Goal: Task Accomplishment & Management: Complete application form

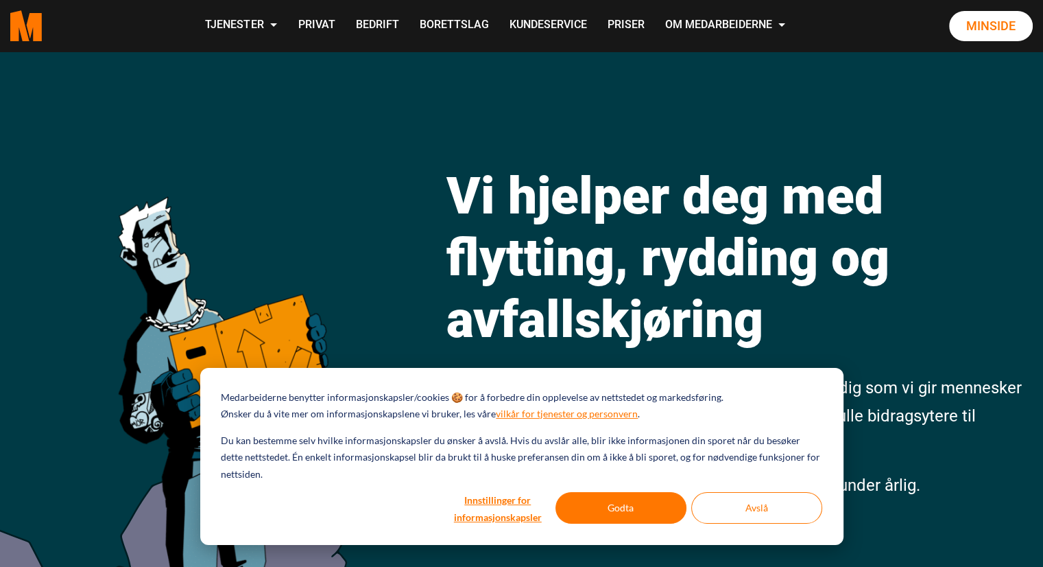
scroll to position [14, 0]
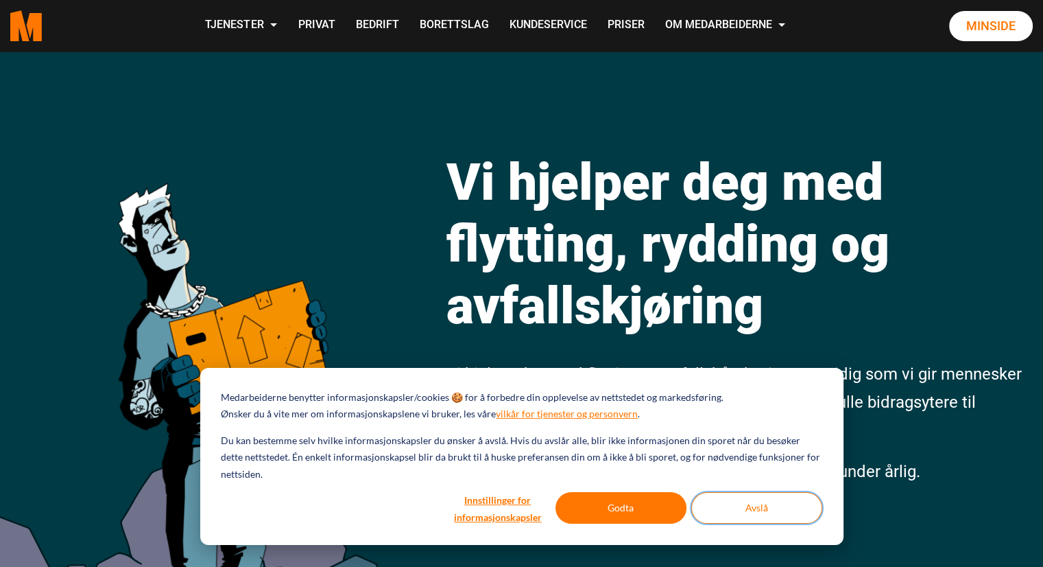
click at [779, 511] on button "Avslå" at bounding box center [757, 508] width 131 height 32
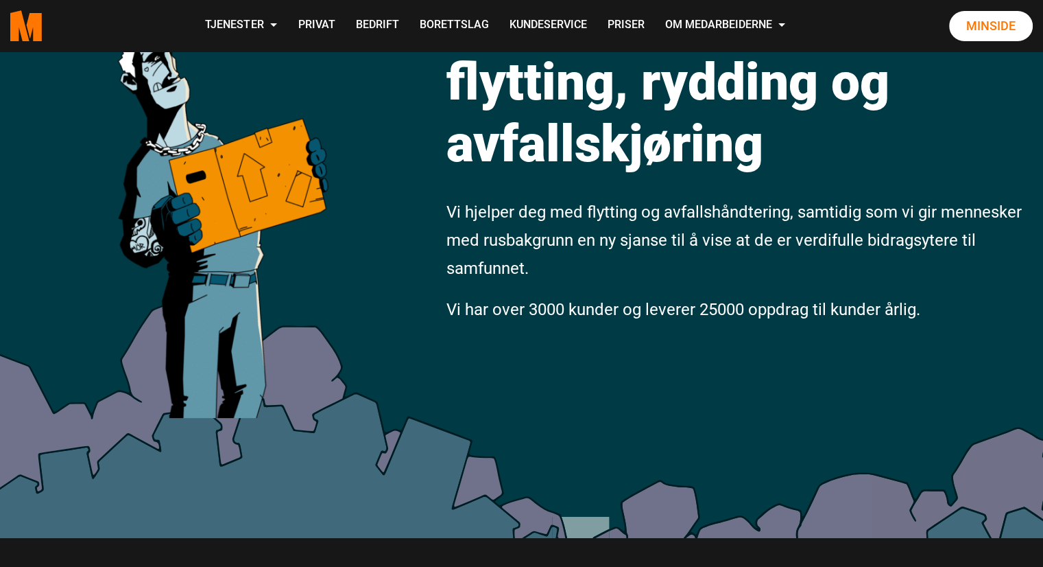
scroll to position [0, 0]
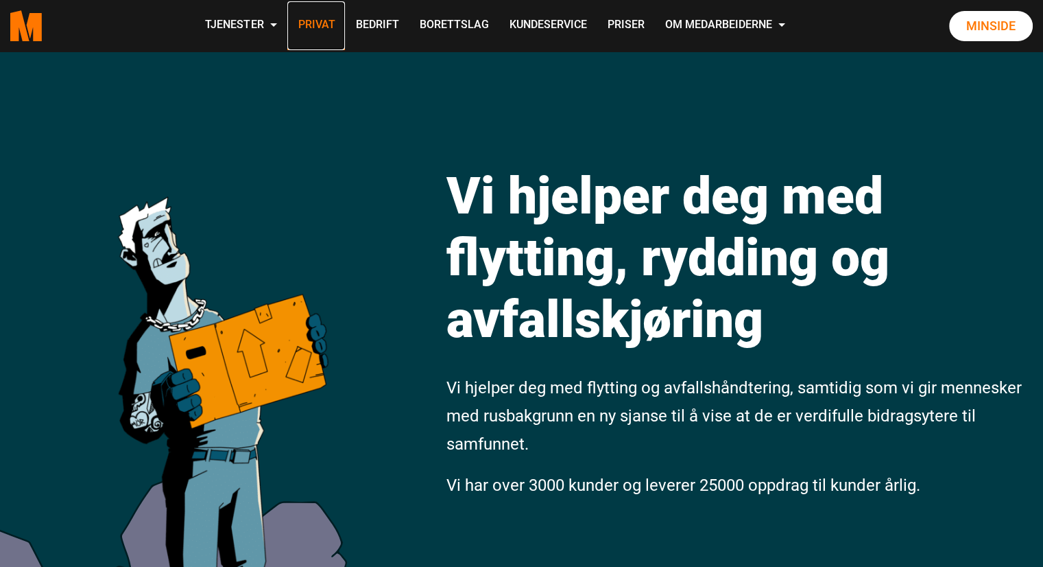
click at [305, 26] on link "Privat" at bounding box center [316, 25] width 58 height 49
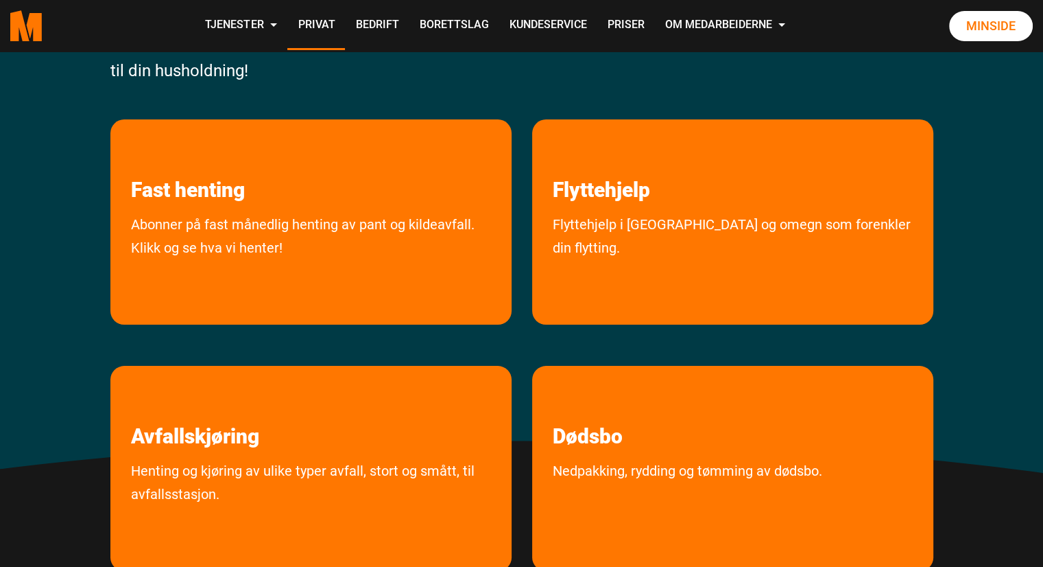
scroll to position [254, 0]
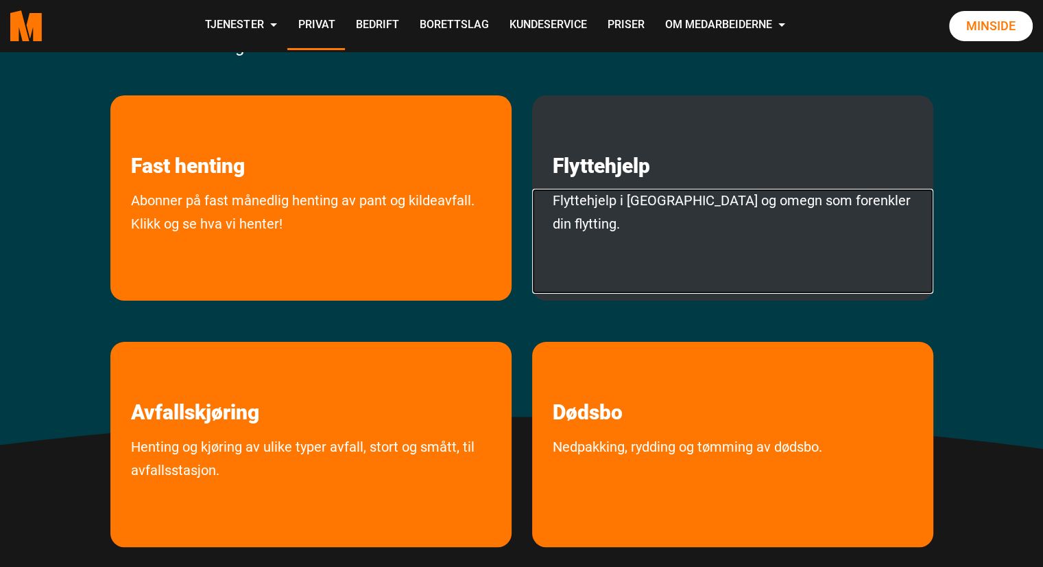
click at [722, 211] on link "Flyttehjelp i [GEOGRAPHIC_DATA] og omegn som forenkler din flytting." at bounding box center [732, 241] width 401 height 105
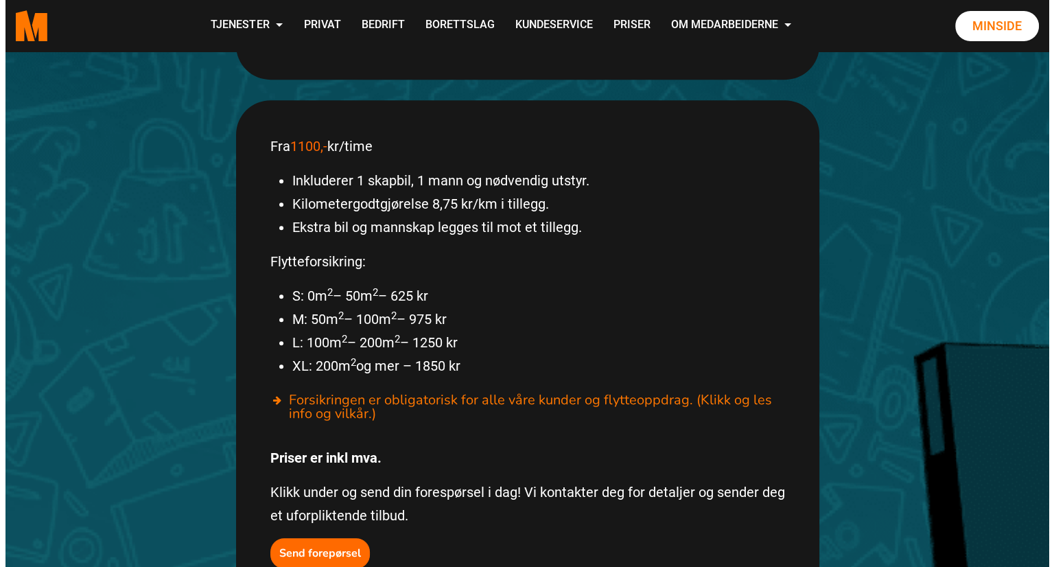
scroll to position [701, 0]
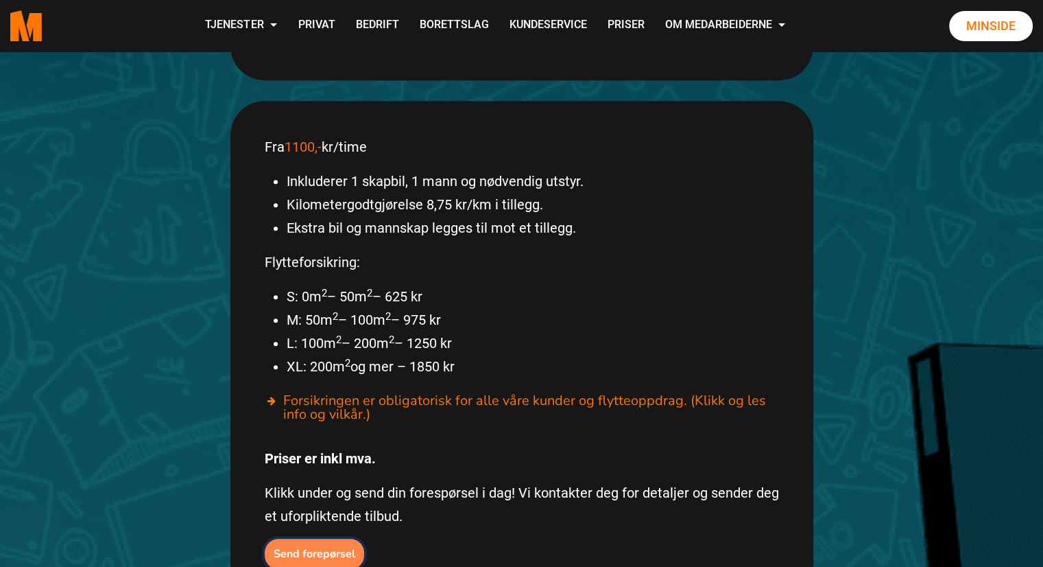
click at [313, 539] on button "Send forepørsel" at bounding box center [314, 554] width 99 height 30
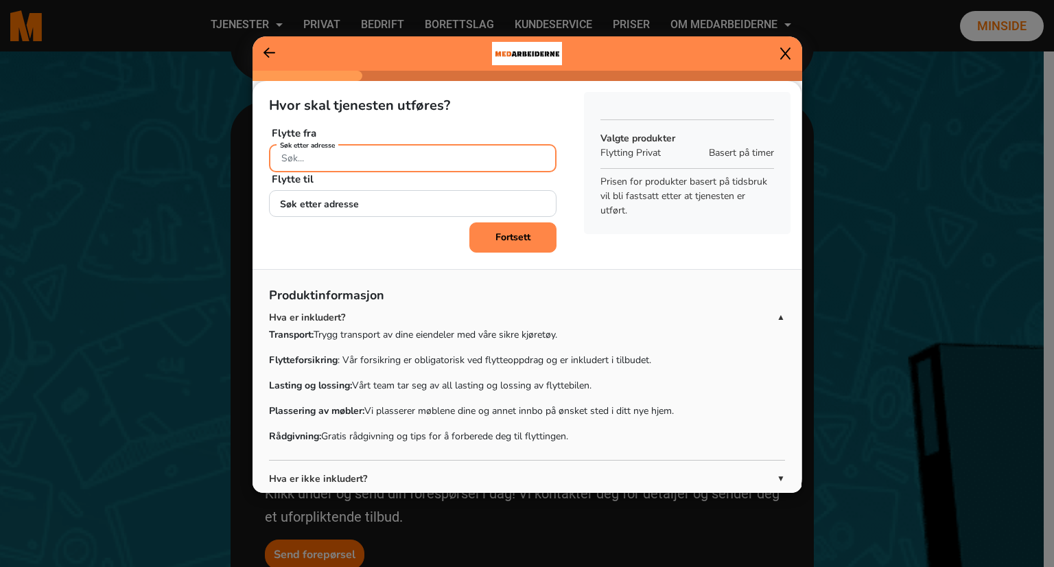
click at [346, 165] on input "Søk etter adresse" at bounding box center [412, 158] width 287 height 28
click at [344, 189] on ngb-highlight "Grefsenkollveien 20F, 0490 Oslo" at bounding box center [333, 189] width 104 height 15
type input "Grefsenkollveien 20F, 0490 Oslo"
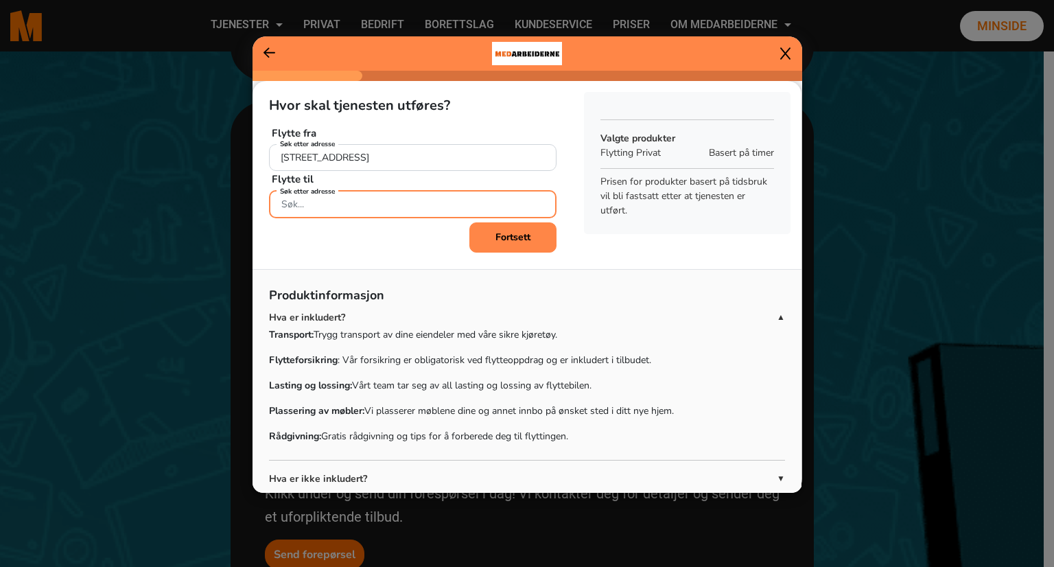
click at [318, 208] on input "Søk etter adresse" at bounding box center [412, 204] width 287 height 28
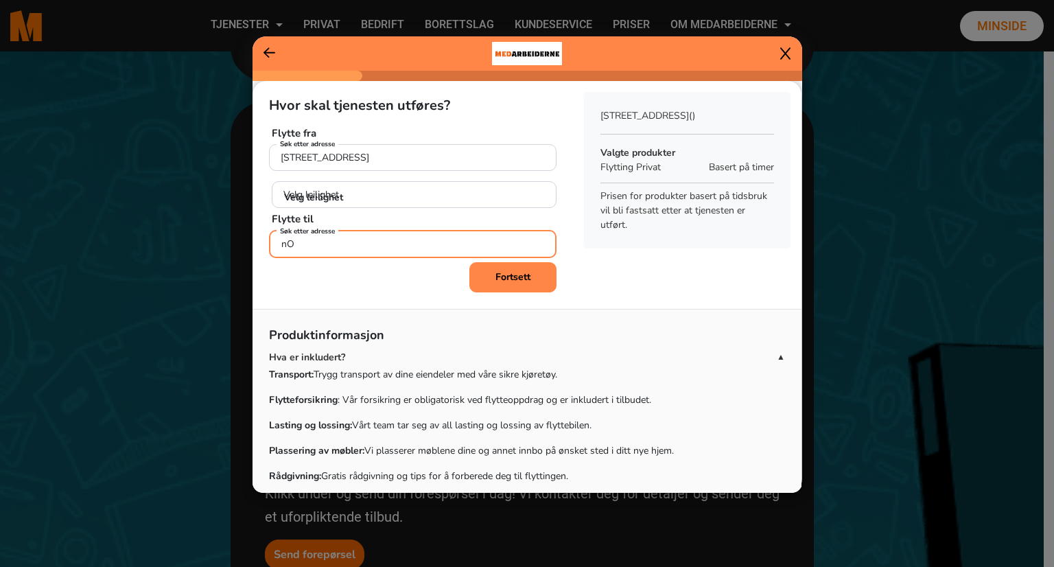
type input "n"
type input "Nordahagaveien 29A"
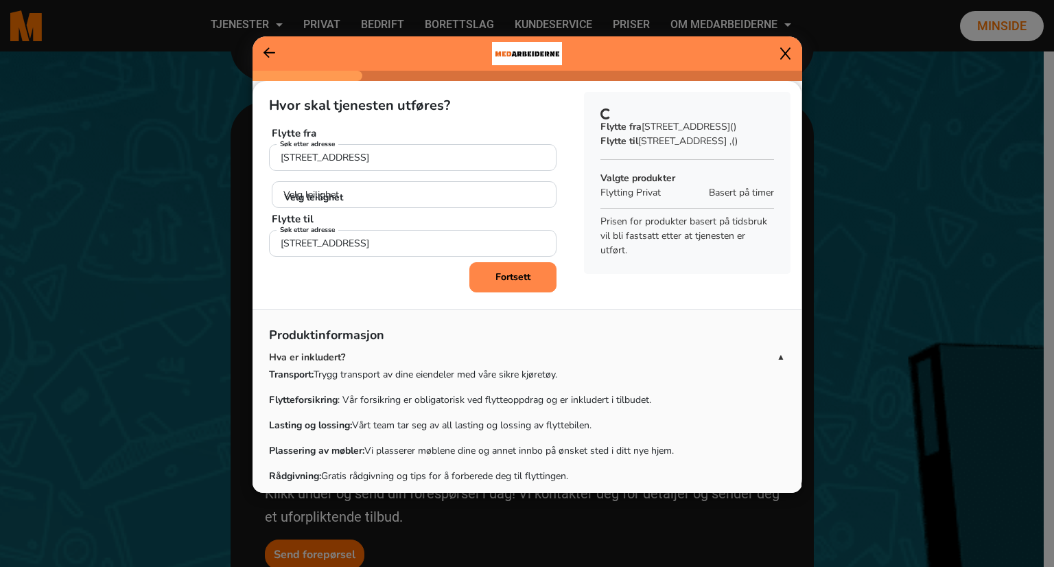
drag, startPoint x: 511, startPoint y: 261, endPoint x: 503, endPoint y: 272, distance: 13.7
click at [503, 272] on b "Fortsett" at bounding box center [512, 276] width 35 height 13
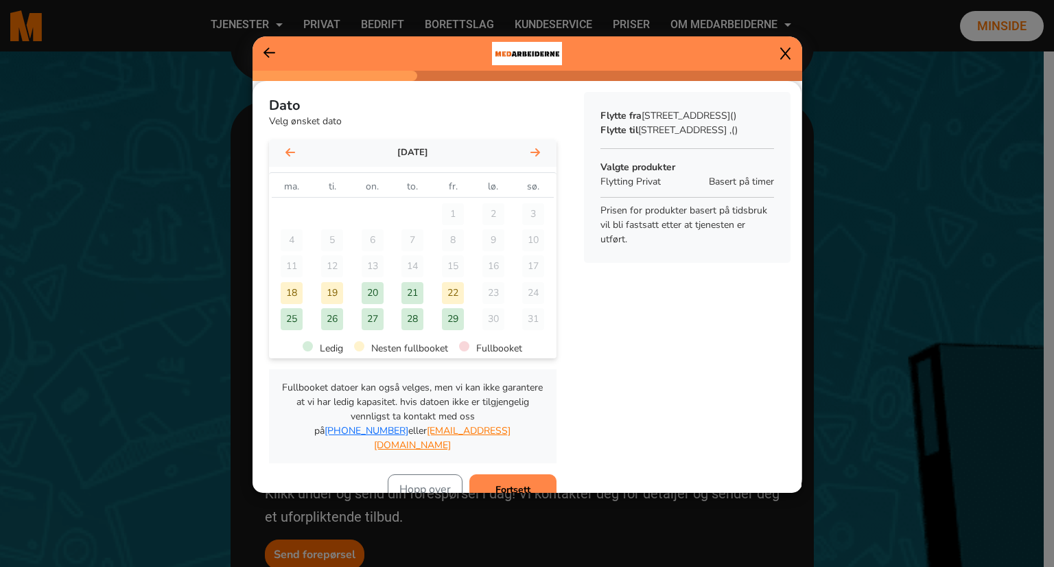
drag, startPoint x: 420, startPoint y: 320, endPoint x: 448, endPoint y: 327, distance: 28.8
click at [448, 327] on div "25 26 27 28 29 30 31" at bounding box center [412, 320] width 287 height 29
click at [447, 318] on div "29" at bounding box center [453, 319] width 22 height 22
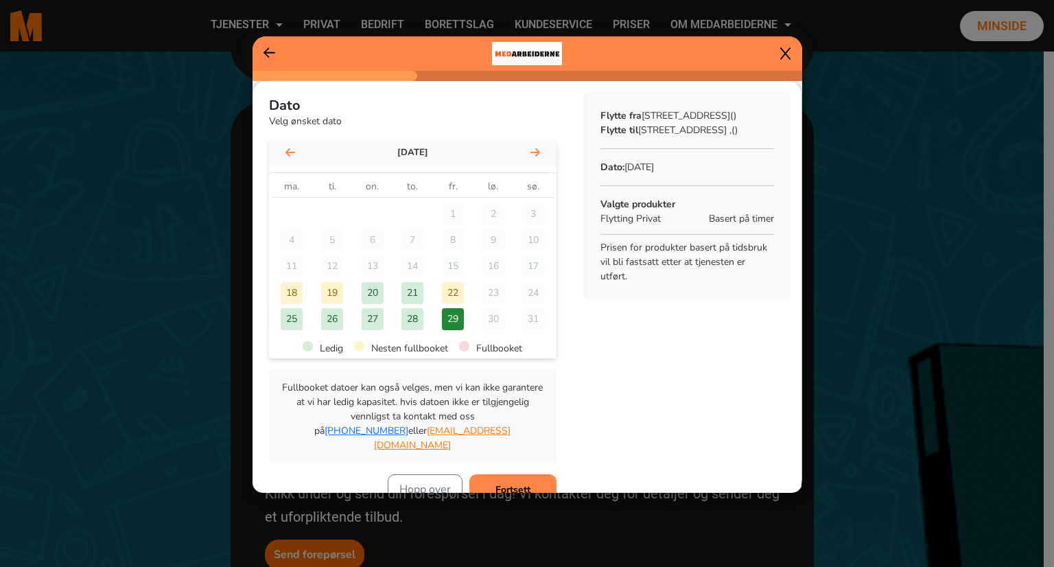
click at [447, 318] on div "29" at bounding box center [453, 319] width 22 height 22
click at [513, 483] on b "Fortsett" at bounding box center [512, 489] width 35 height 13
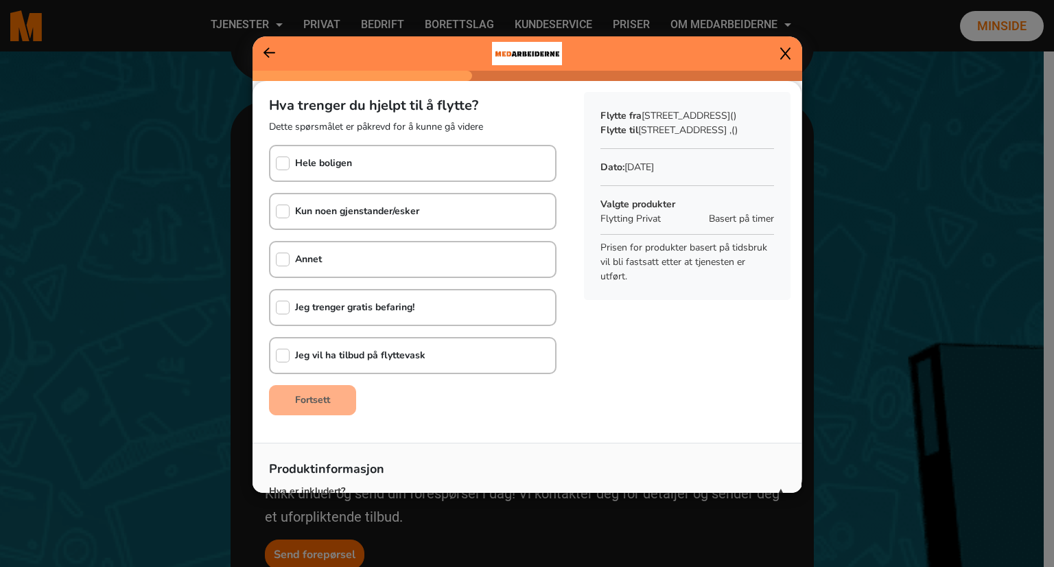
click at [310, 165] on b "Hele boligen" at bounding box center [323, 162] width 57 height 13
checkbox input "true"
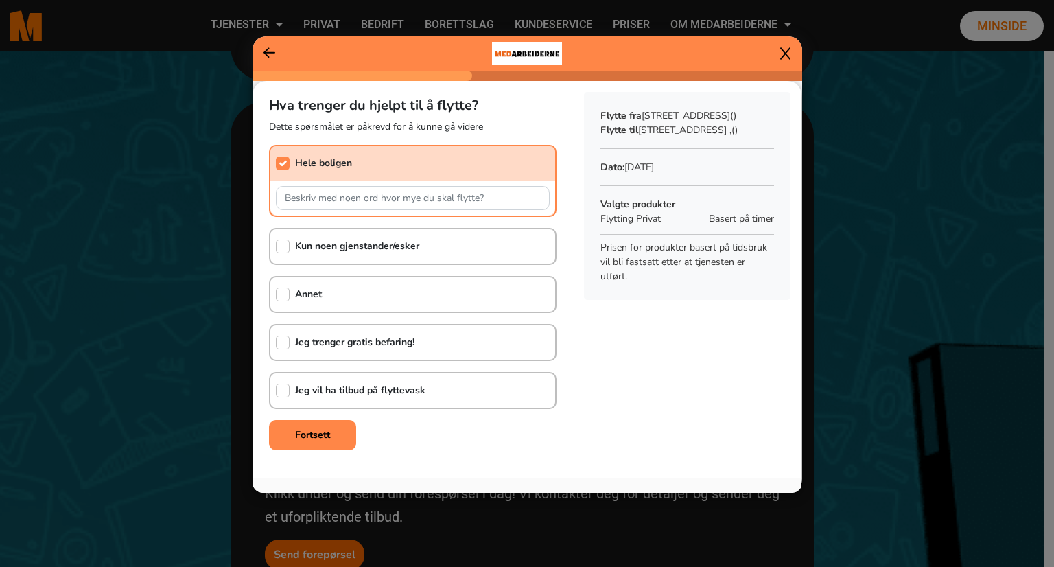
click at [316, 344] on b "Jeg trenger gratis befaring!" at bounding box center [354, 341] width 119 height 13
checkbox input "true"
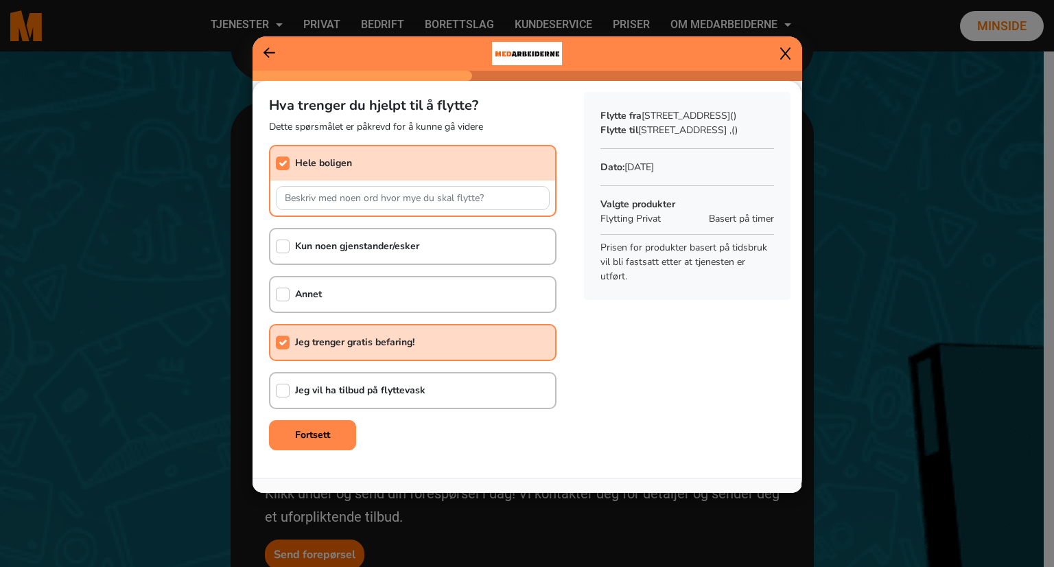
click at [305, 390] on b "Jeg vil ha tilbud på flyttevask" at bounding box center [360, 390] width 130 height 13
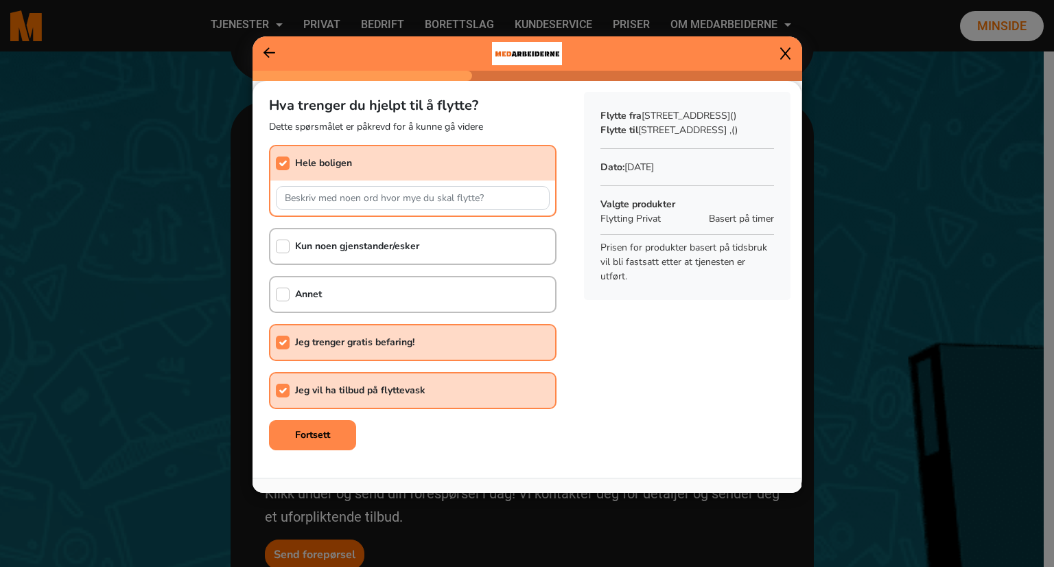
checkbox input "true"
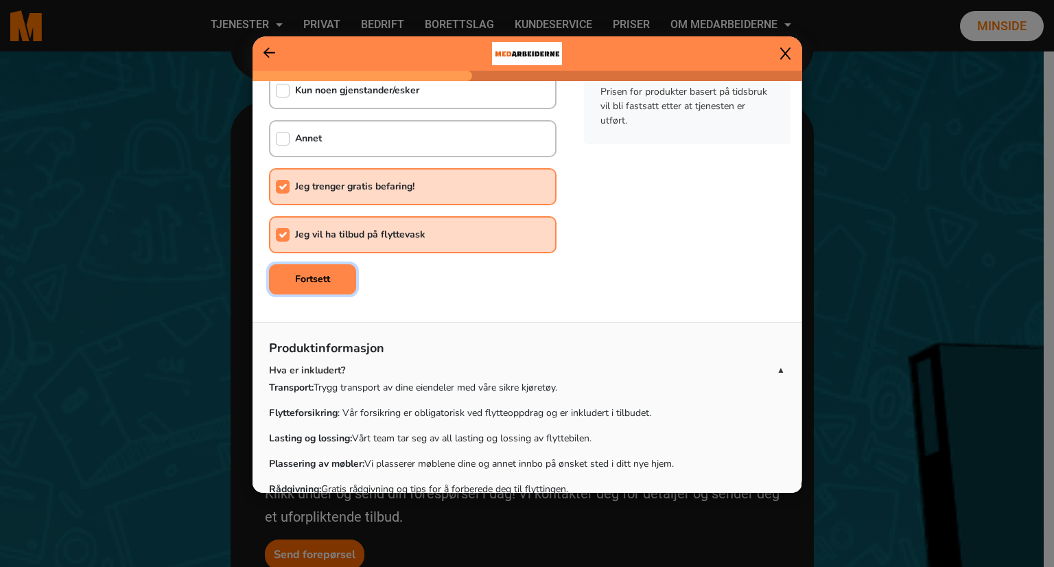
click at [318, 282] on button "Fortsett" at bounding box center [312, 279] width 87 height 30
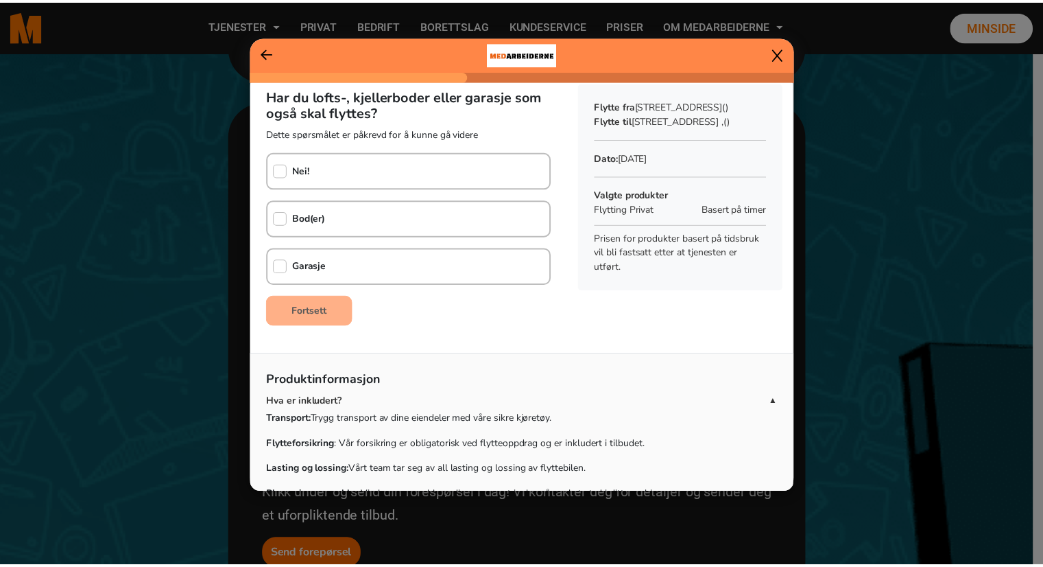
scroll to position [0, 0]
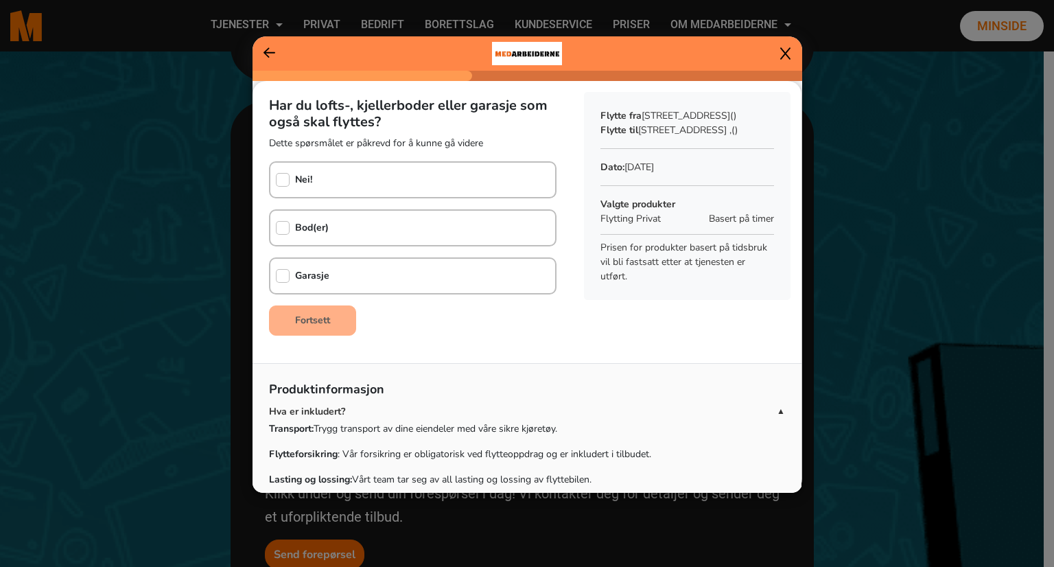
click at [303, 226] on b "Bod(er)" at bounding box center [312, 227] width 34 height 13
checkbox input "true"
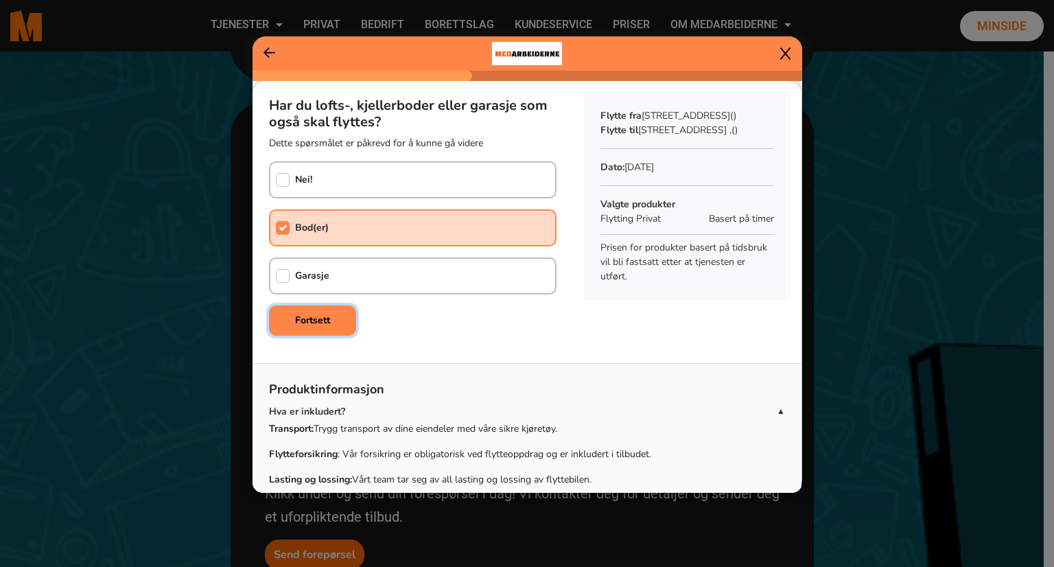
click at [305, 324] on b "Fortsett" at bounding box center [312, 320] width 35 height 13
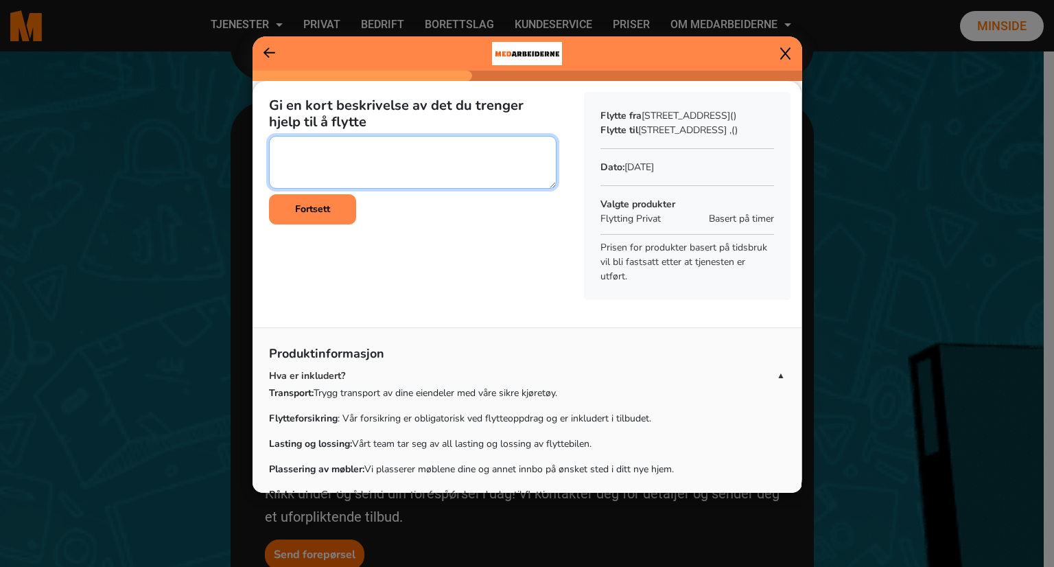
click at [327, 141] on textarea at bounding box center [412, 162] width 287 height 53
click at [475, 145] on textarea at bounding box center [412, 162] width 287 height 53
type textarea "Jeg vil gjerne ha fastpris på hhv flytting og vask så snart som mulig, har rela…"
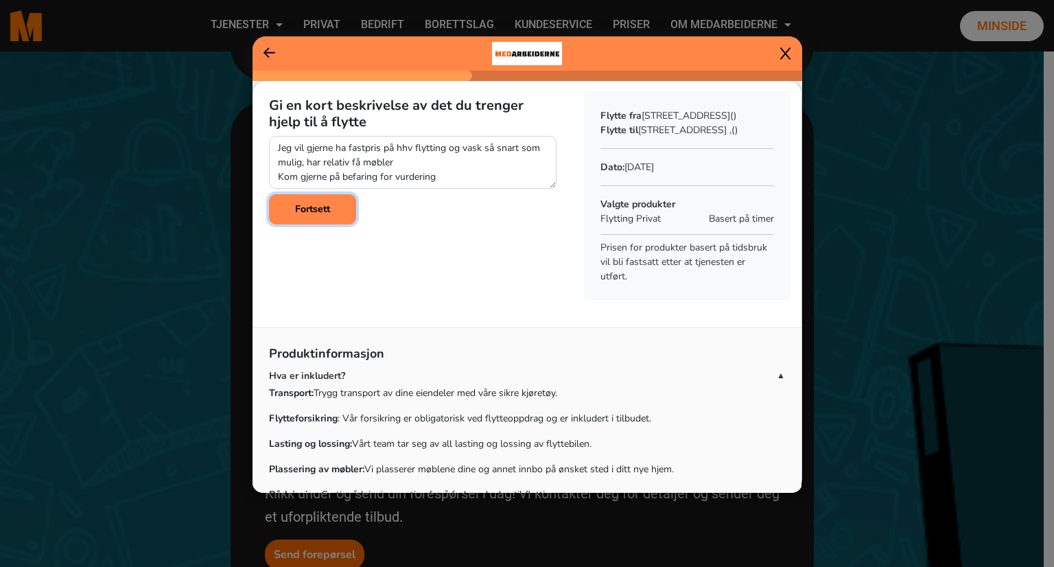
click at [325, 212] on b "Fortsett" at bounding box center [312, 208] width 35 height 13
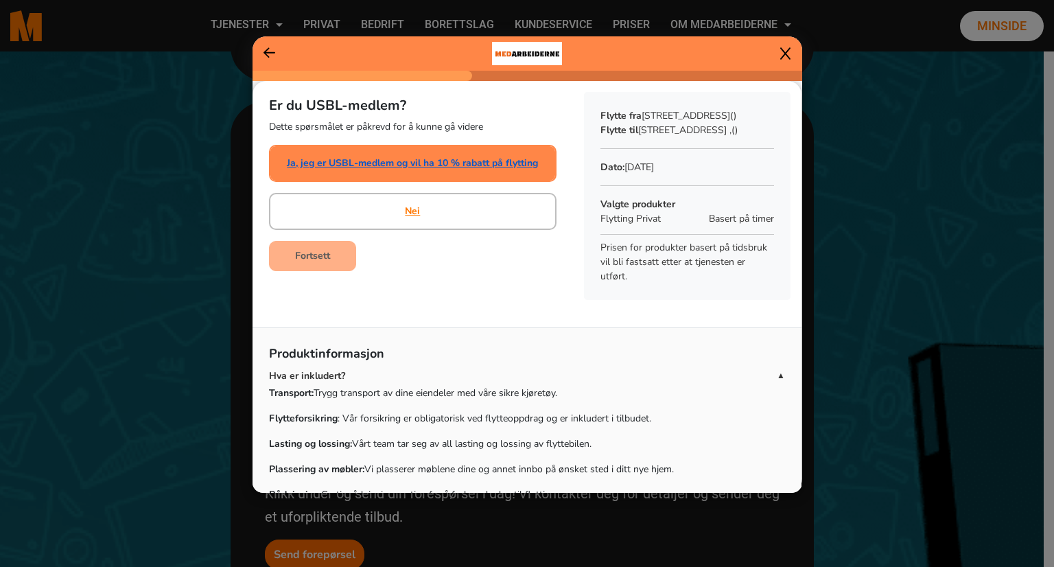
click at [355, 165] on link "Ja, jeg er USBL-medlem og vil ha 10 % rabatt på flytting" at bounding box center [412, 163] width 251 height 14
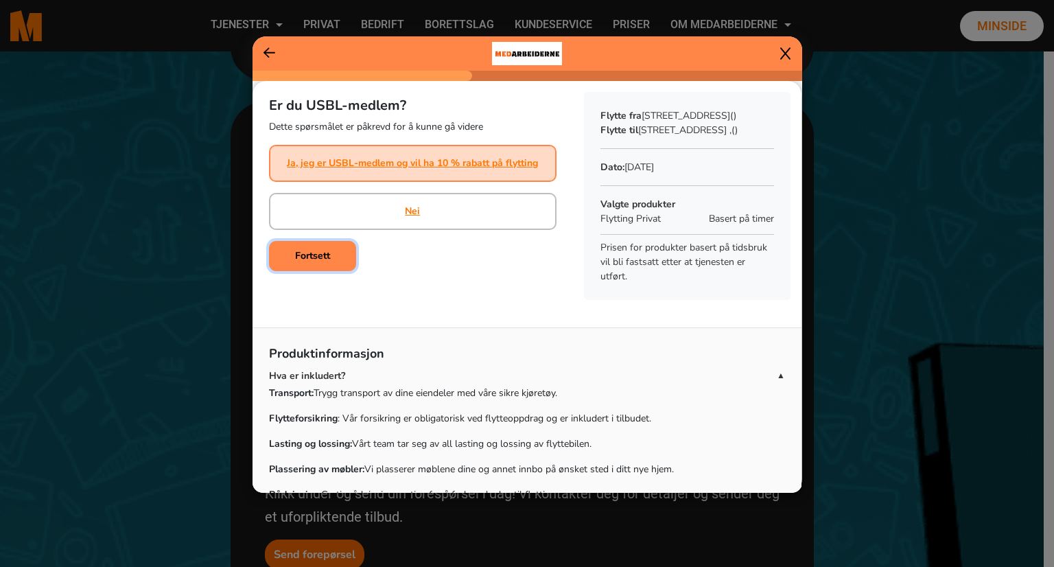
click at [311, 259] on b "Fortsett" at bounding box center [312, 255] width 35 height 13
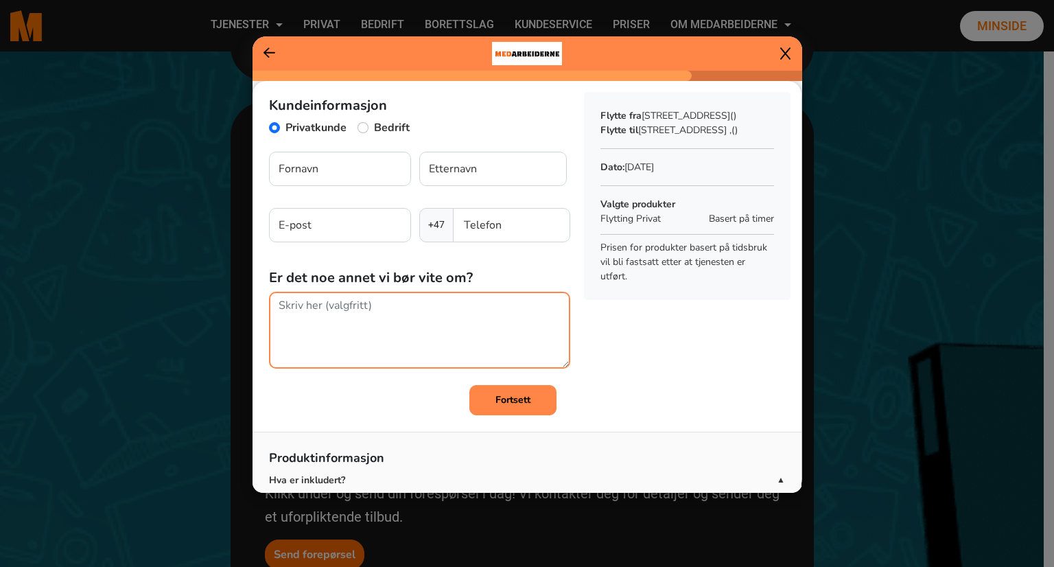
click at [329, 312] on textarea at bounding box center [419, 330] width 301 height 77
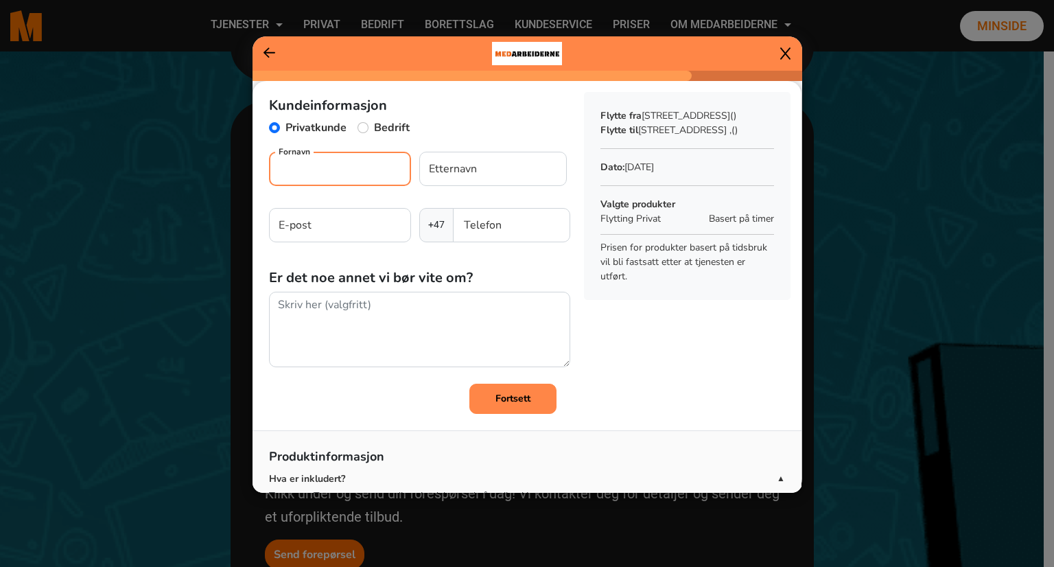
click at [311, 174] on input "Fornavn" at bounding box center [340, 169] width 142 height 34
type input "Mohammad"
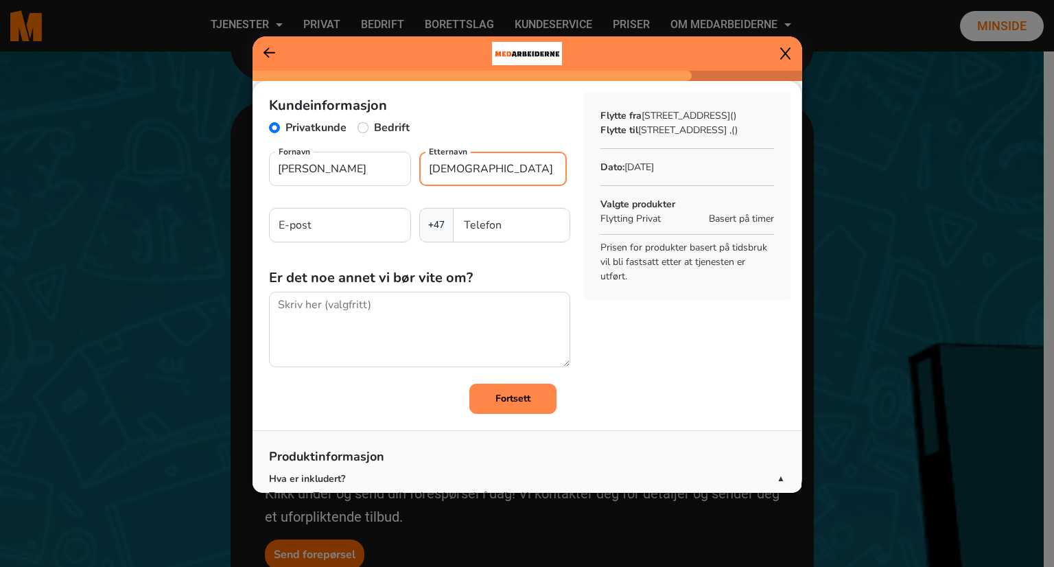
type input "Ishaq"
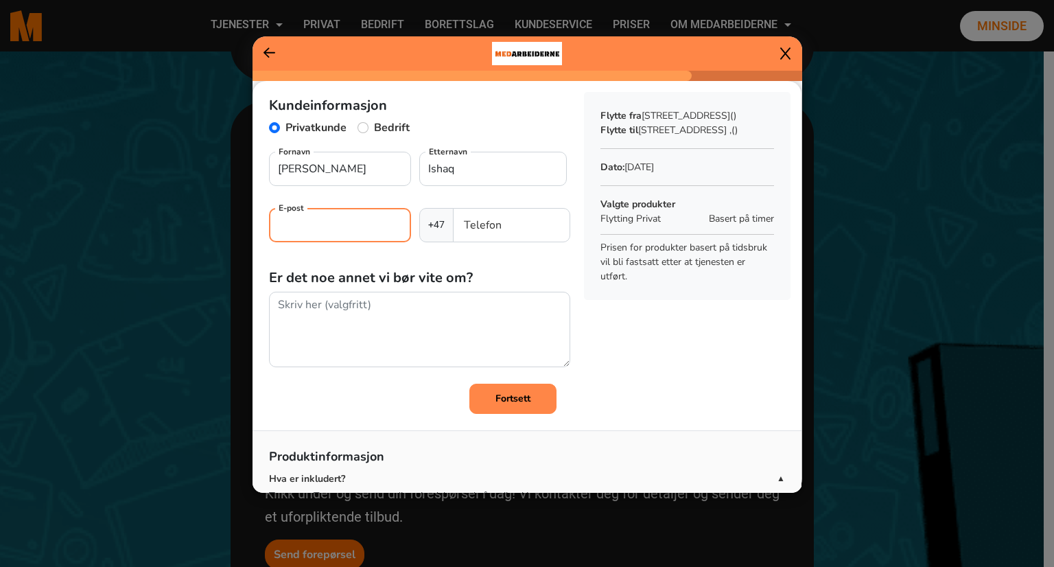
type input "bushra_is85@hotmail.com"
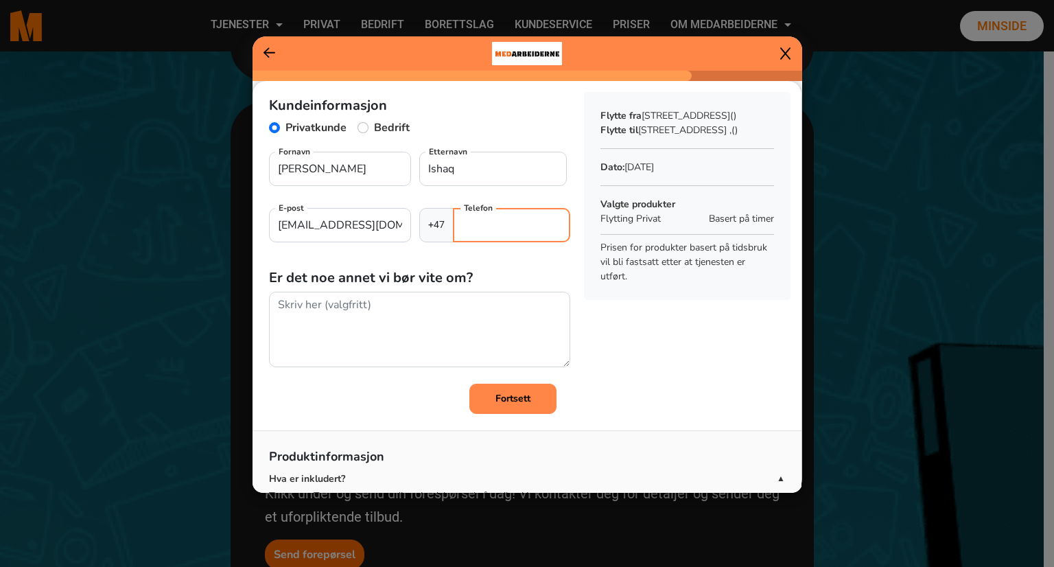
type input "47234407"
click at [531, 407] on button "Fortsett" at bounding box center [512, 399] width 87 height 30
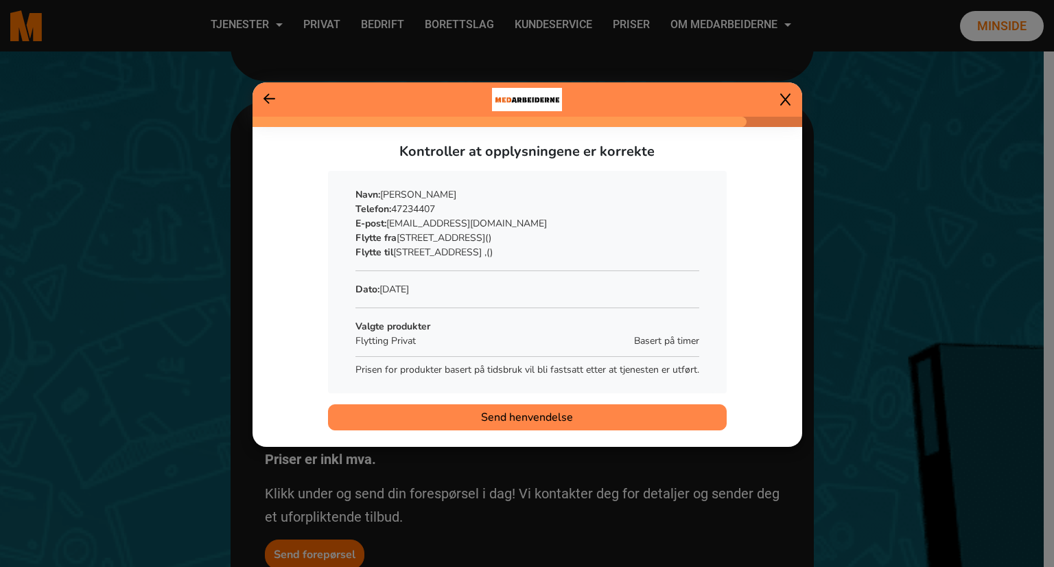
click at [447, 412] on button "Send henvendelse" at bounding box center [527, 417] width 399 height 26
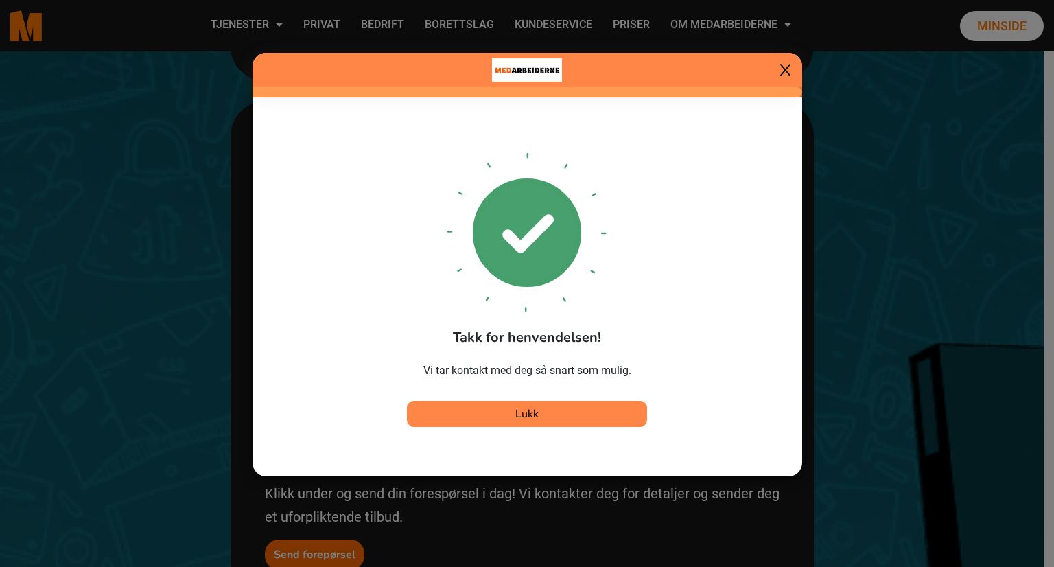
click at [790, 72] on icon at bounding box center [785, 70] width 10 height 14
